Goal: Find specific page/section: Find specific page/section

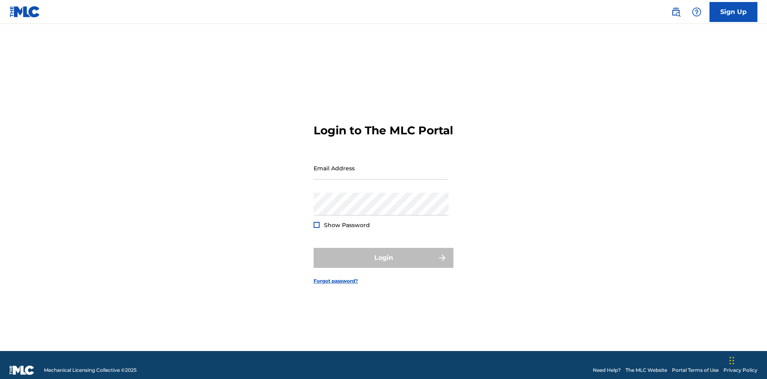
scroll to position [10, 0]
click at [381, 164] on input "Email Address" at bounding box center [380, 168] width 135 height 23
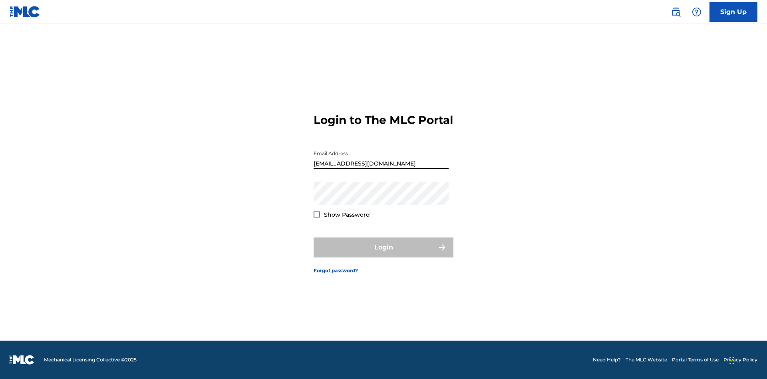
type input "Duke.McTesterson@gmail.com"
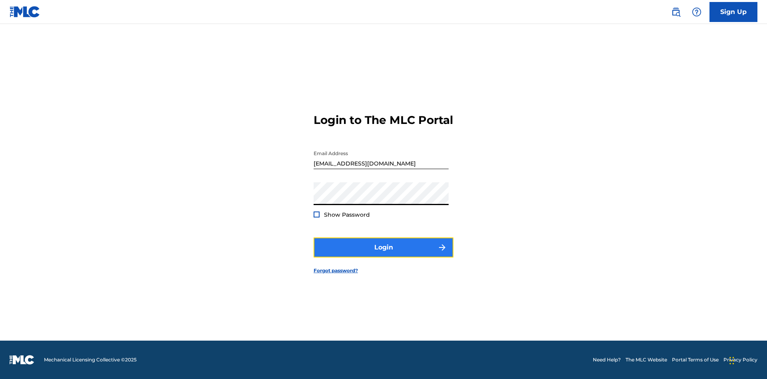
click at [383, 254] on button "Login" at bounding box center [383, 247] width 140 height 20
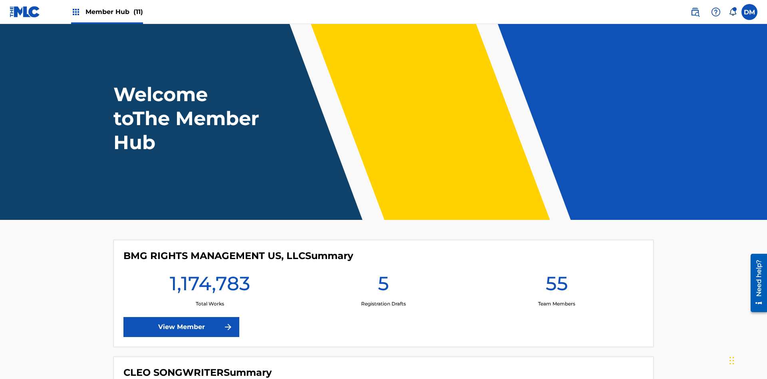
scroll to position [34, 0]
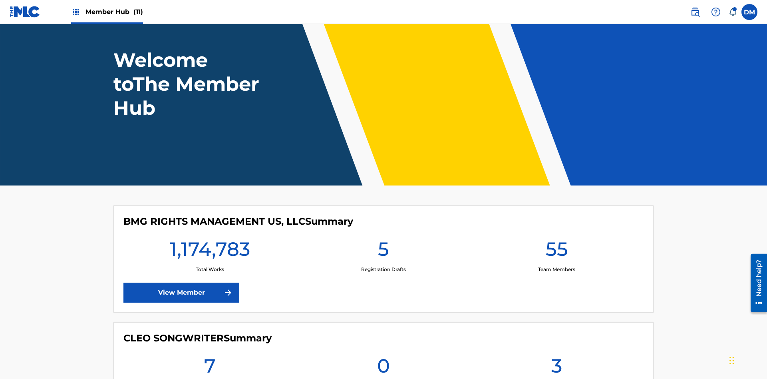
click at [114, 12] on span "Member Hub (11)" at bounding box center [113, 11] width 57 height 9
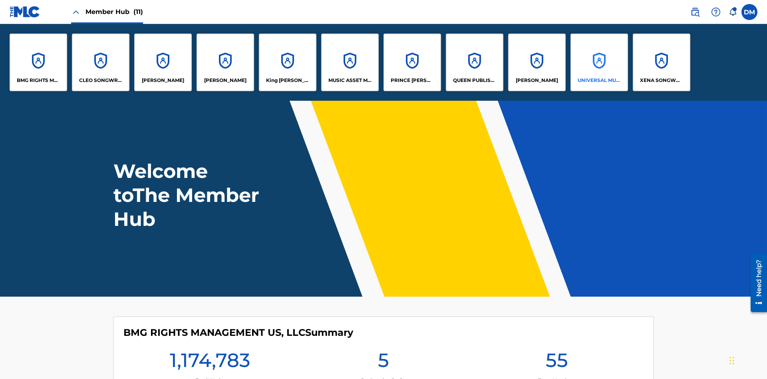
click at [599, 80] on p "UNIVERSAL MUSIC PUB GROUP" at bounding box center [599, 80] width 44 height 7
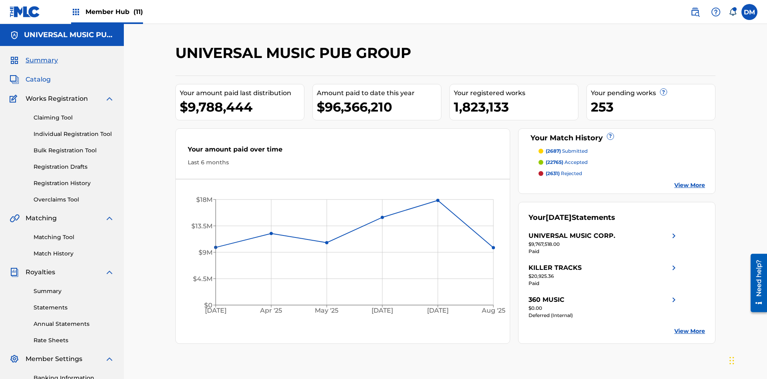
click at [38, 75] on span "Catalog" at bounding box center [38, 80] width 25 height 10
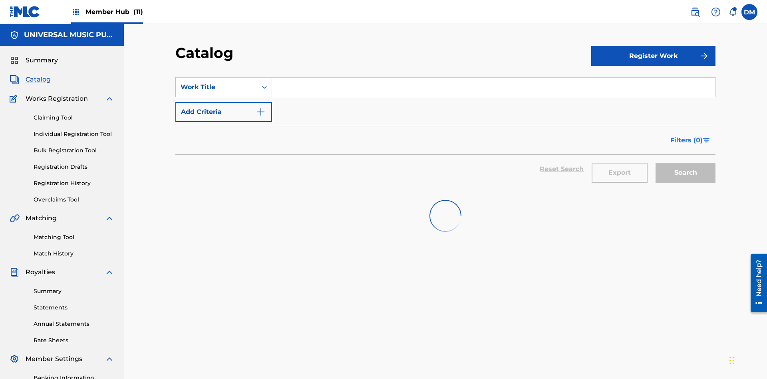
click at [686, 135] on span "Filters ( 0 )" at bounding box center [686, 140] width 32 height 10
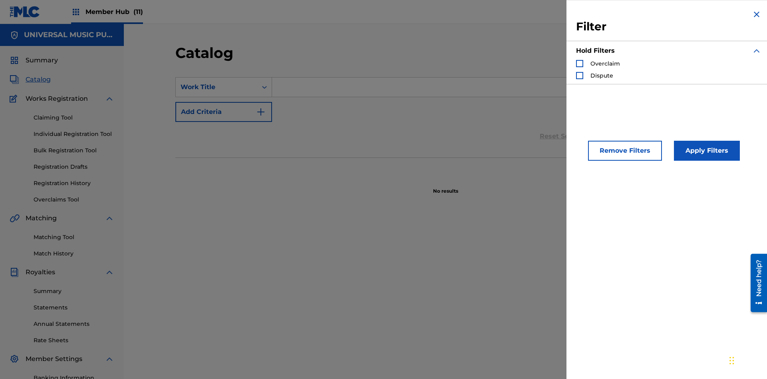
scroll to position [87, 0]
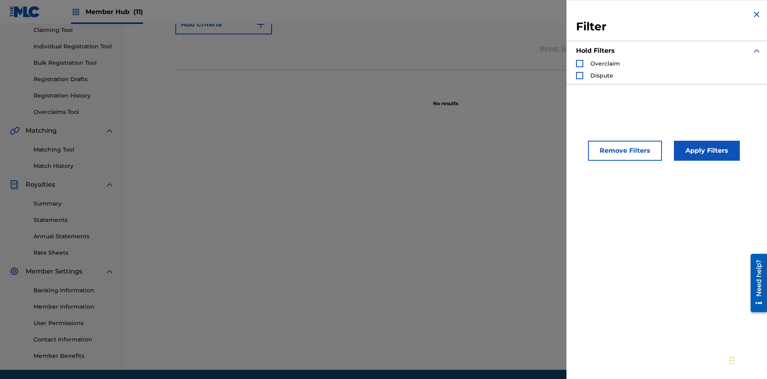
click at [579, 63] on div "Search Form" at bounding box center [579, 63] width 7 height 7
click at [705, 151] on button "Apply Filters" at bounding box center [707, 151] width 66 height 20
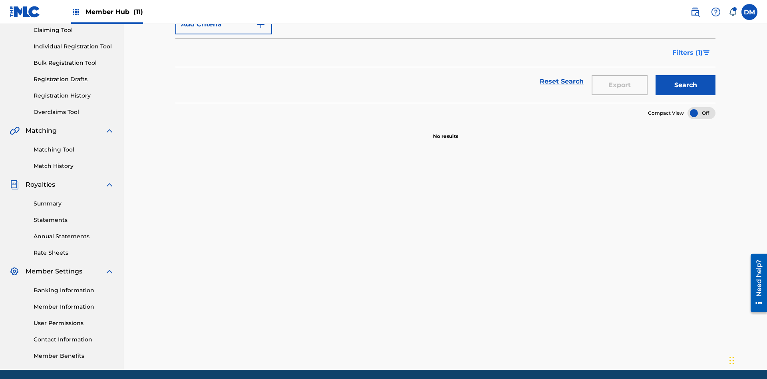
click at [687, 53] on span "Filters ( 1 )" at bounding box center [687, 53] width 30 height 10
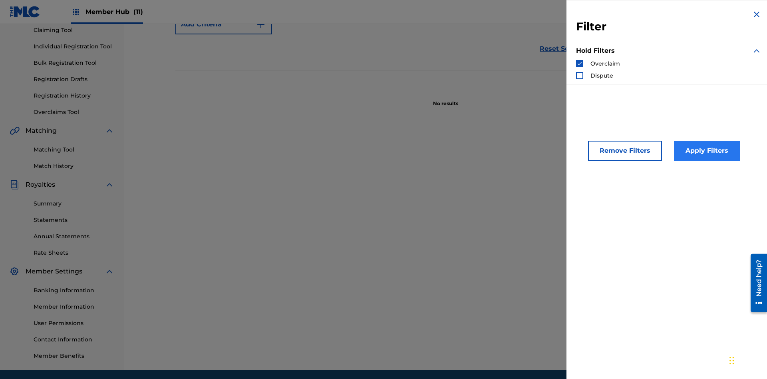
click at [579, 63] on img "Search Form" at bounding box center [580, 64] width 6 height 6
click at [579, 75] on div "Search Form" at bounding box center [579, 75] width 7 height 7
click at [705, 151] on button "Apply Filters" at bounding box center [707, 151] width 66 height 20
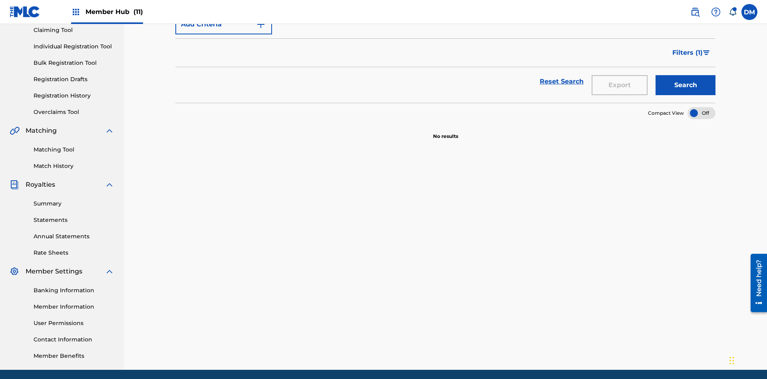
scroll to position [117, 0]
